Goal: Information Seeking & Learning: Learn about a topic

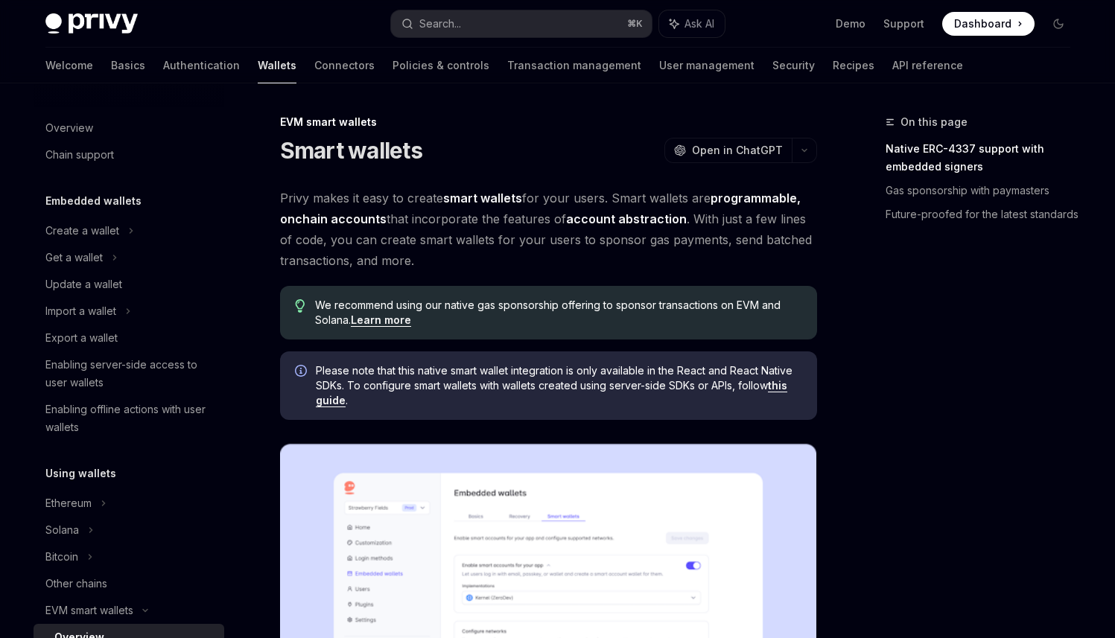
scroll to position [276, 0]
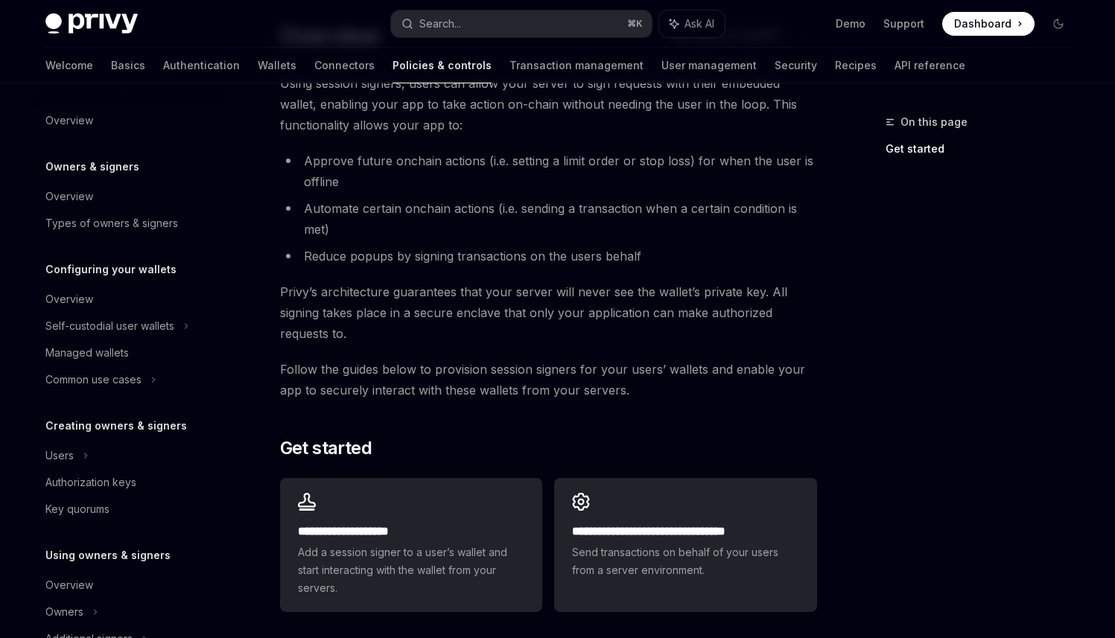
scroll to position [243, 0]
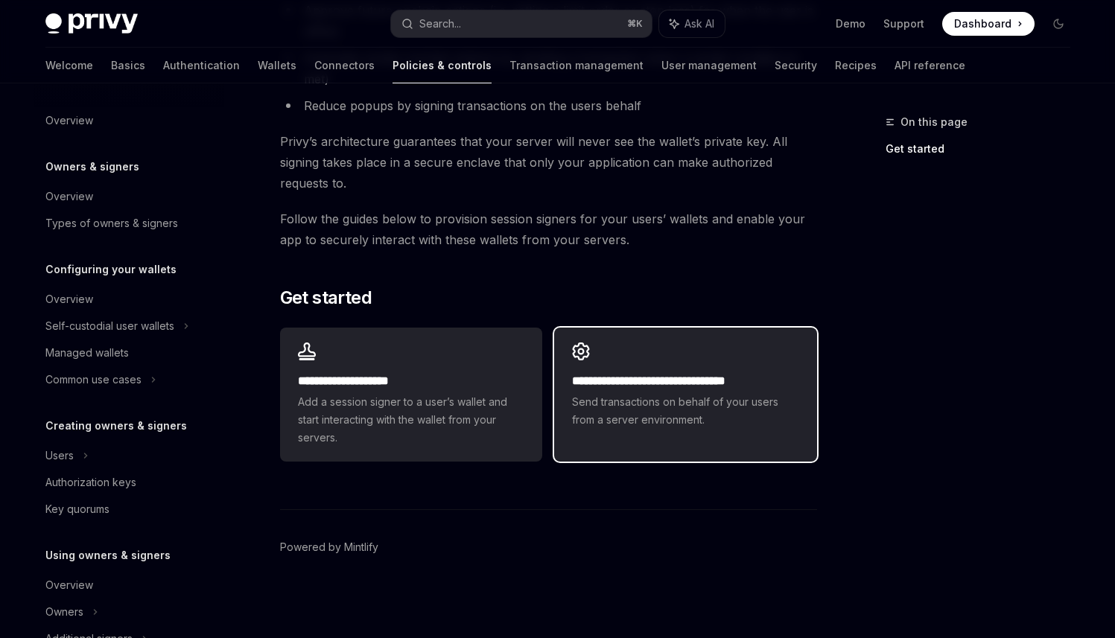
click at [620, 384] on h2 "**********" at bounding box center [685, 381] width 226 height 18
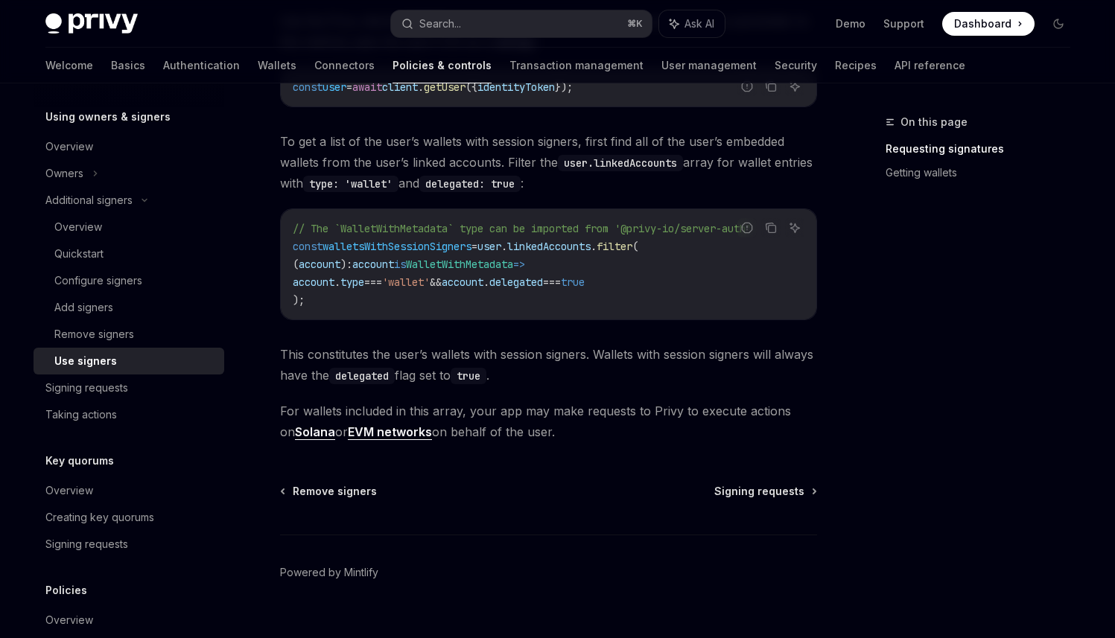
scroll to position [736, 0]
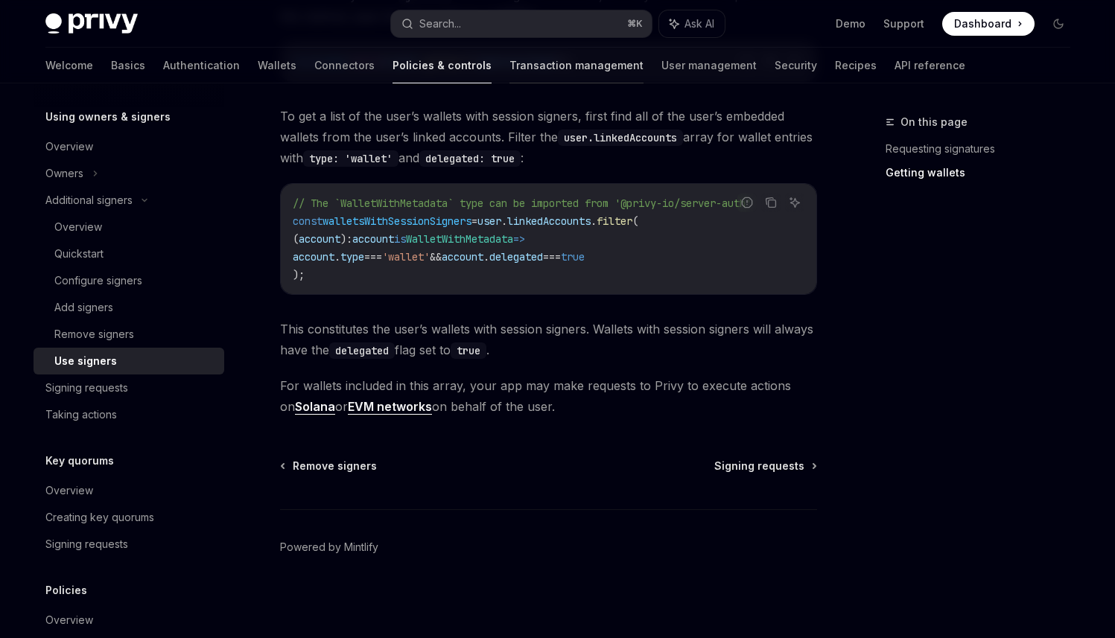
click at [509, 74] on link "Transaction management" at bounding box center [576, 66] width 134 height 36
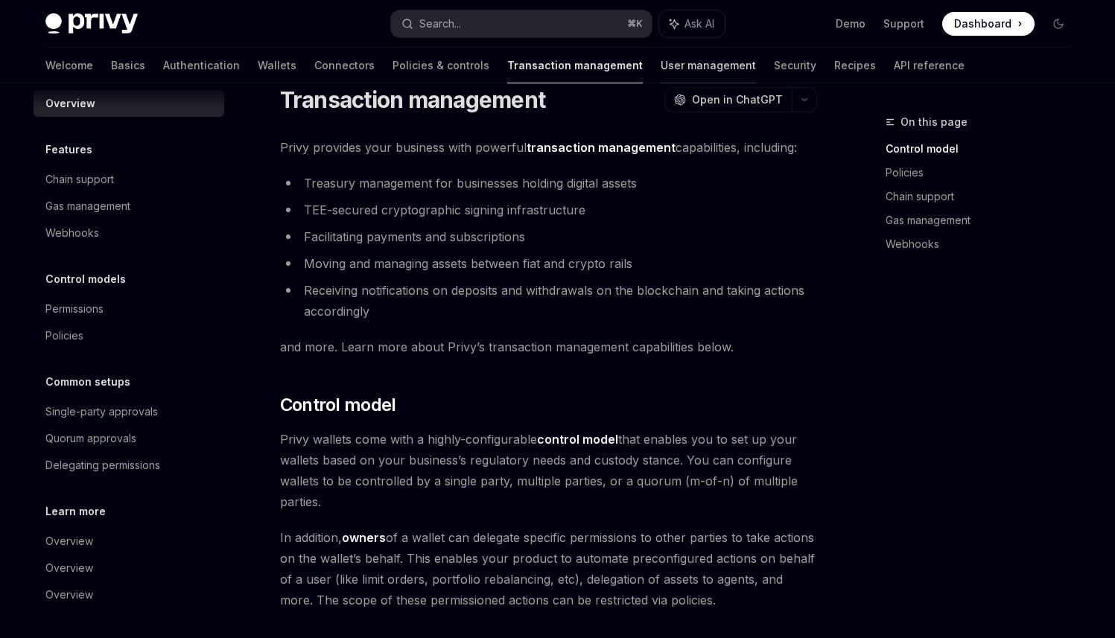
scroll to position [22, 0]
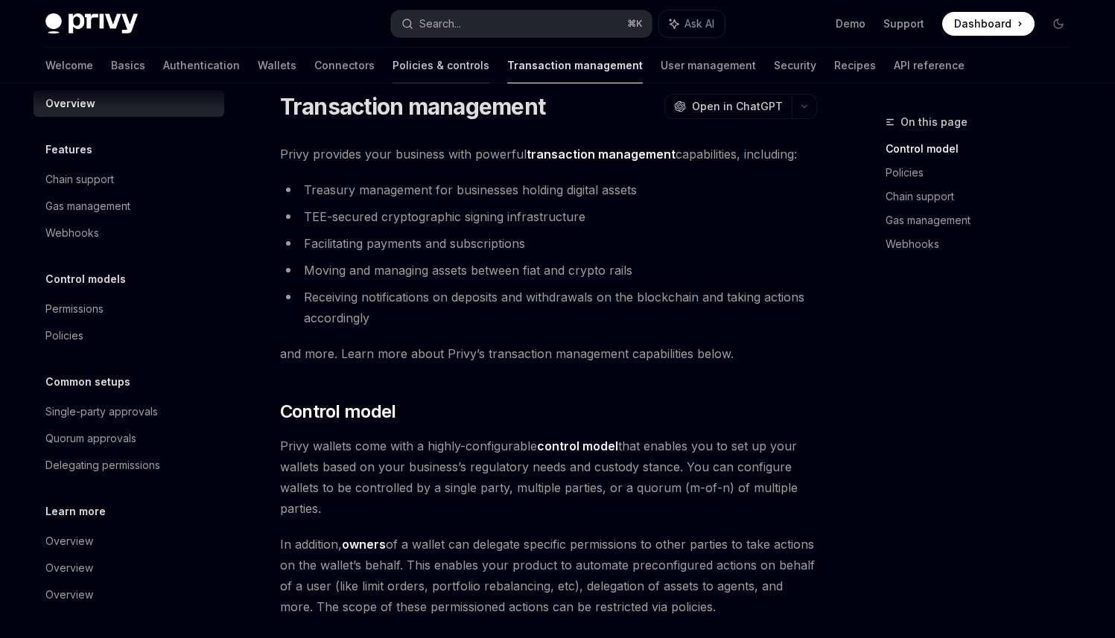
click at [392, 57] on link "Policies & controls" at bounding box center [440, 66] width 97 height 36
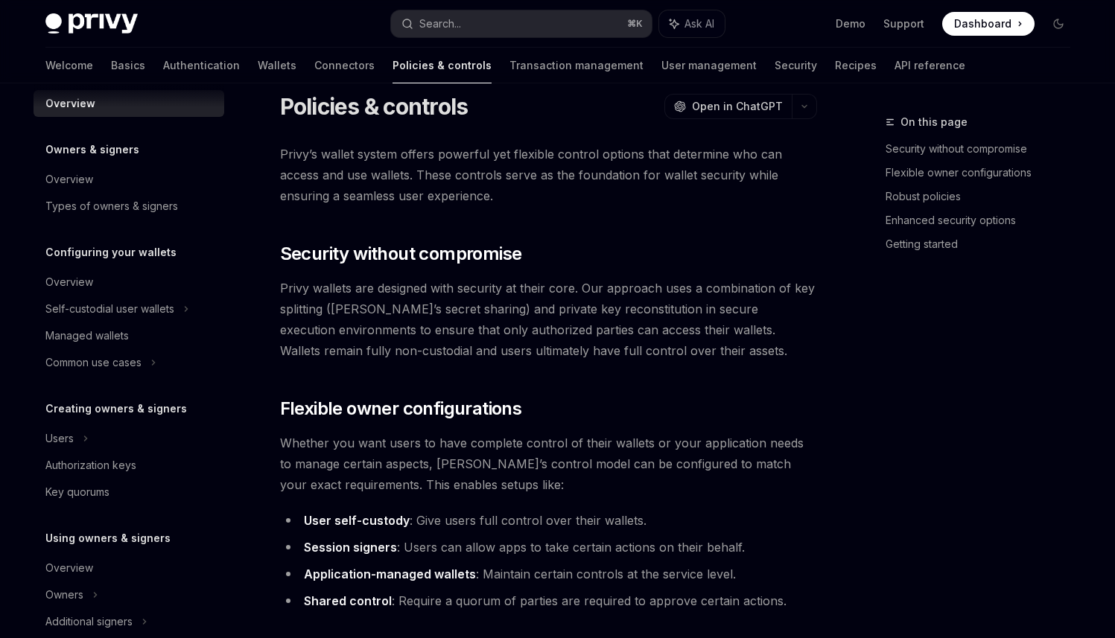
type textarea "*"
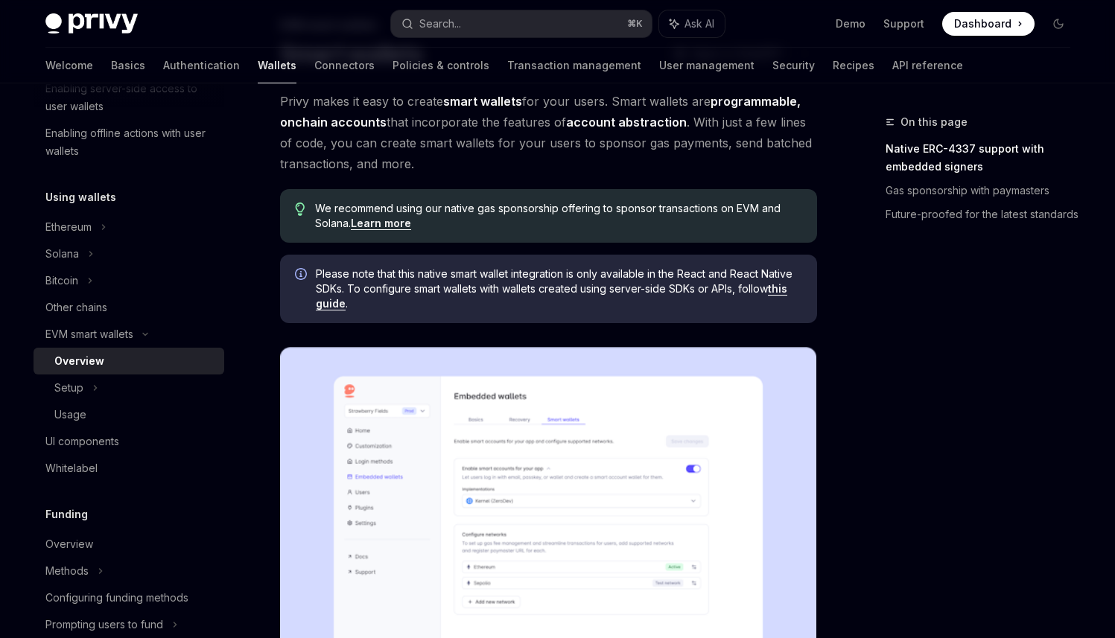
scroll to position [101, 0]
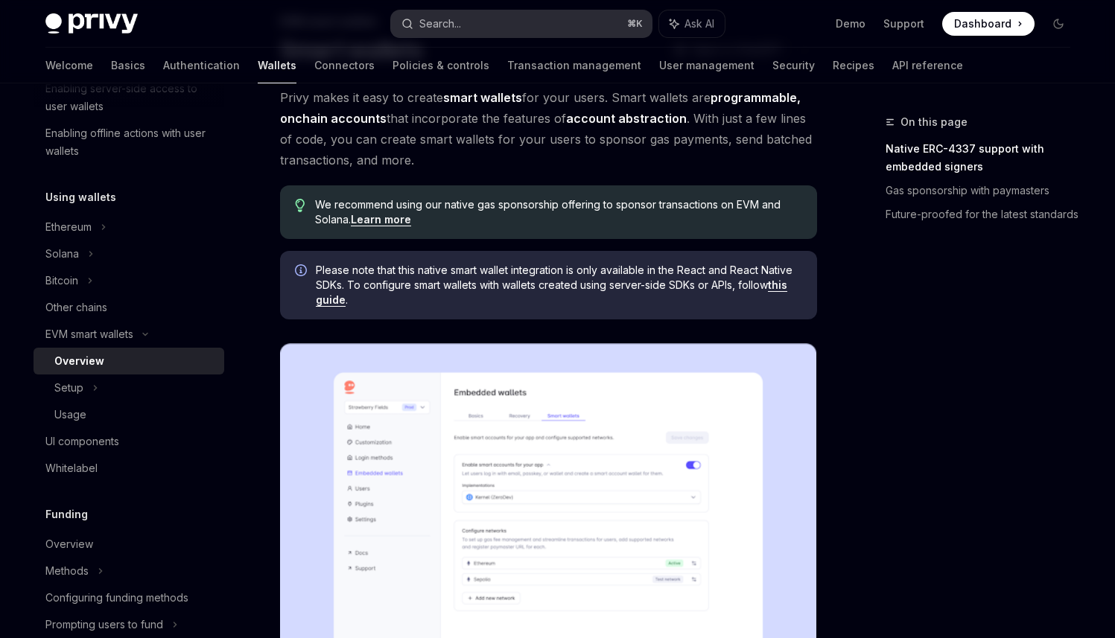
click at [489, 16] on button "Search... ⌘ K" at bounding box center [521, 23] width 261 height 27
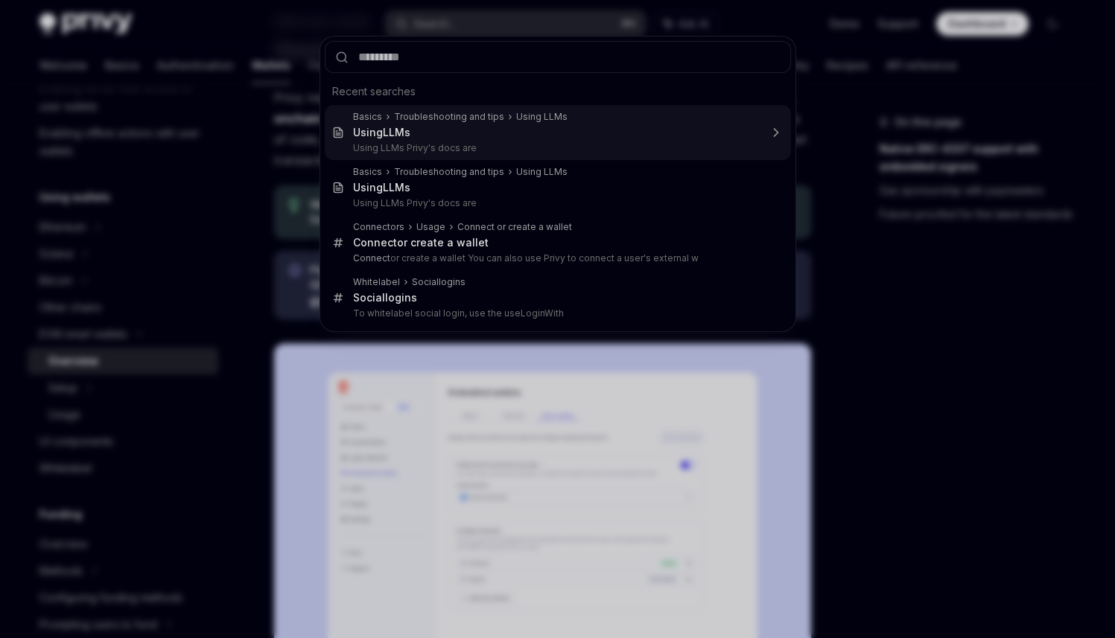
type textarea "*"
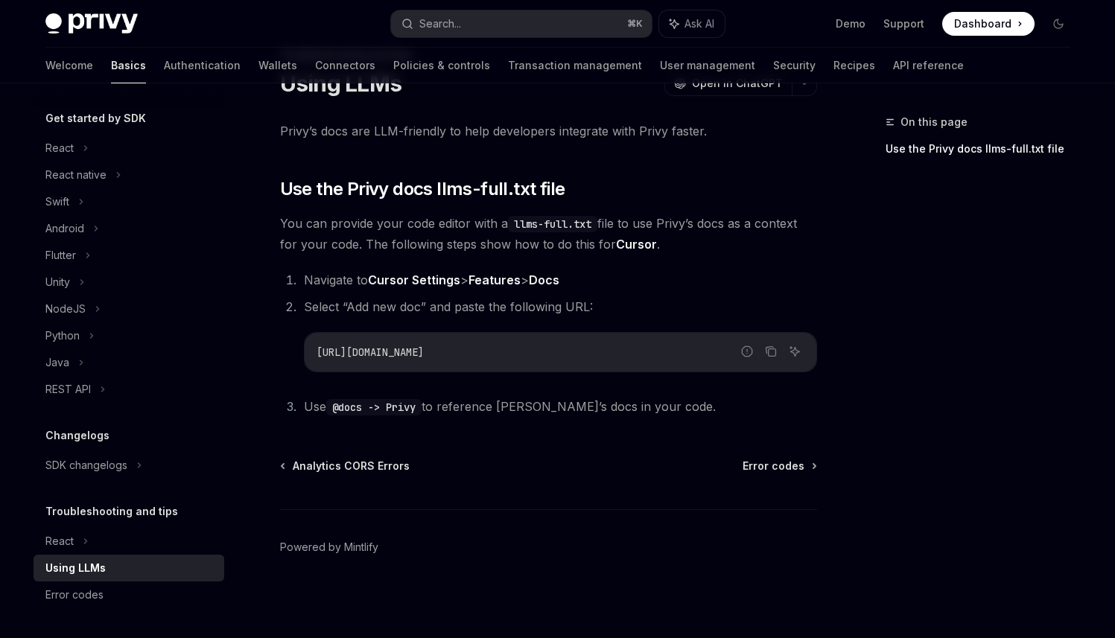
scroll to position [67, 0]
click at [774, 361] on div "https://docs.privy.io/llms-full.txt" at bounding box center [561, 352] width 512 height 39
click at [774, 357] on button "Copy the contents from the code block" at bounding box center [770, 351] width 19 height 19
